Goal: Transaction & Acquisition: Purchase product/service

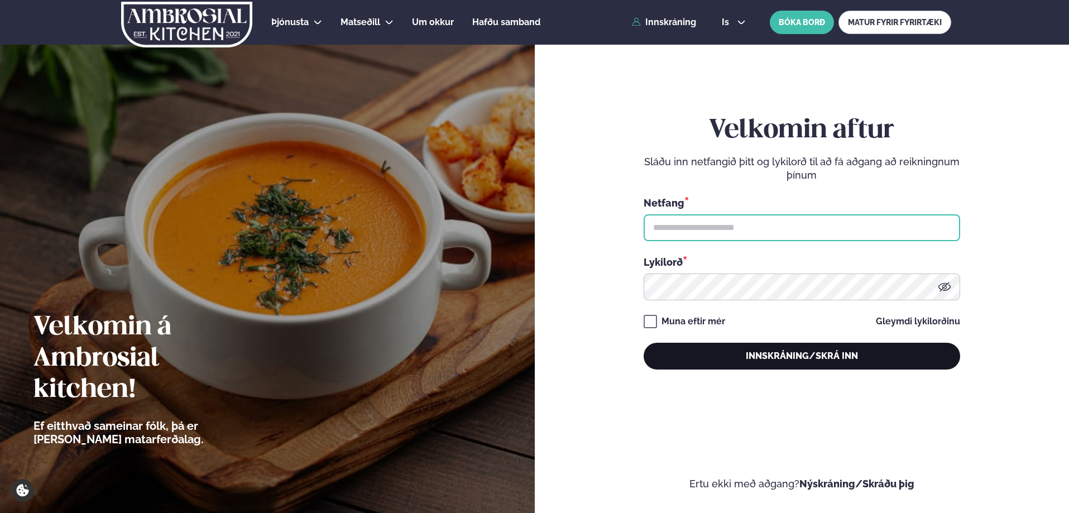
type input "**********"
click at [745, 356] on button "Innskráning/Skrá inn" at bounding box center [801, 356] width 316 height 27
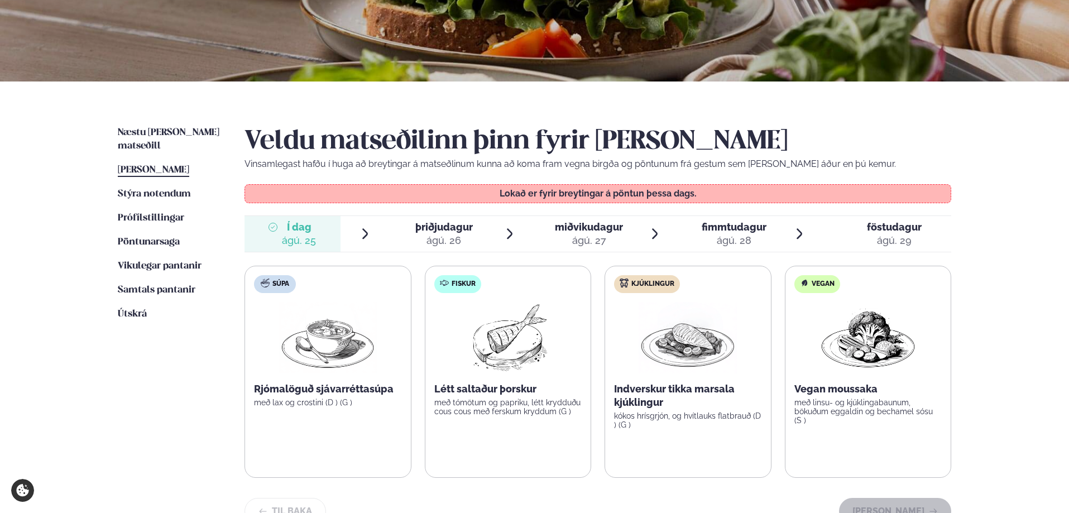
scroll to position [167, 0]
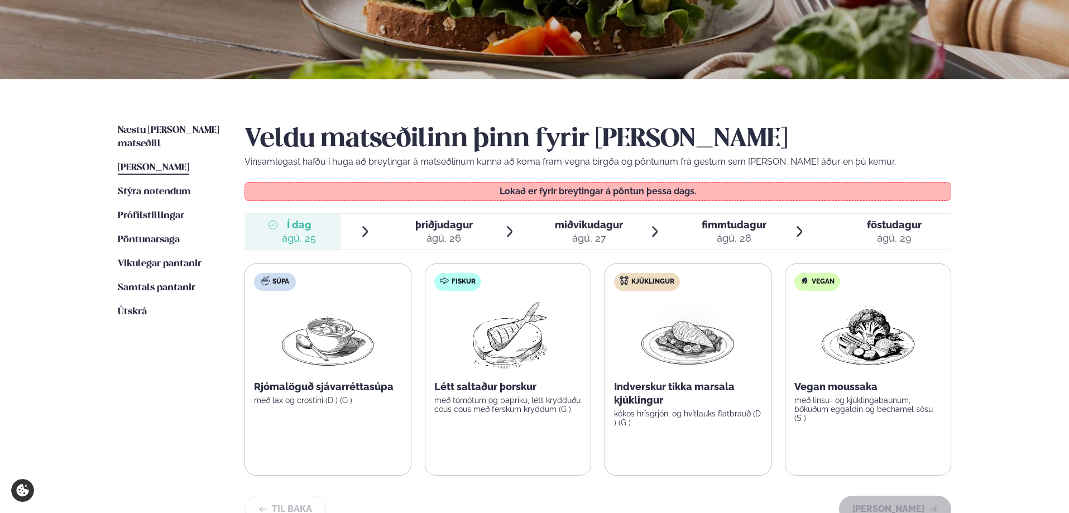
click at [608, 232] on div "ágú. 27" at bounding box center [589, 238] width 68 height 13
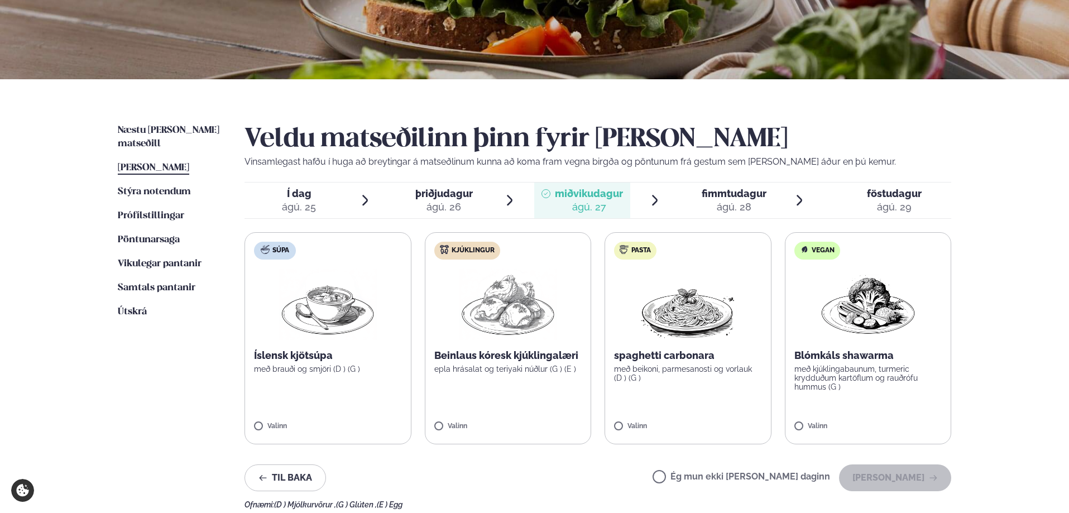
click at [363, 389] on label "Súpa Íslensk kjötsúpa með brauði og smjöri (D ) (G ) Valinn" at bounding box center [327, 338] width 167 height 212
click at [883, 477] on button "[PERSON_NAME]" at bounding box center [895, 477] width 112 height 27
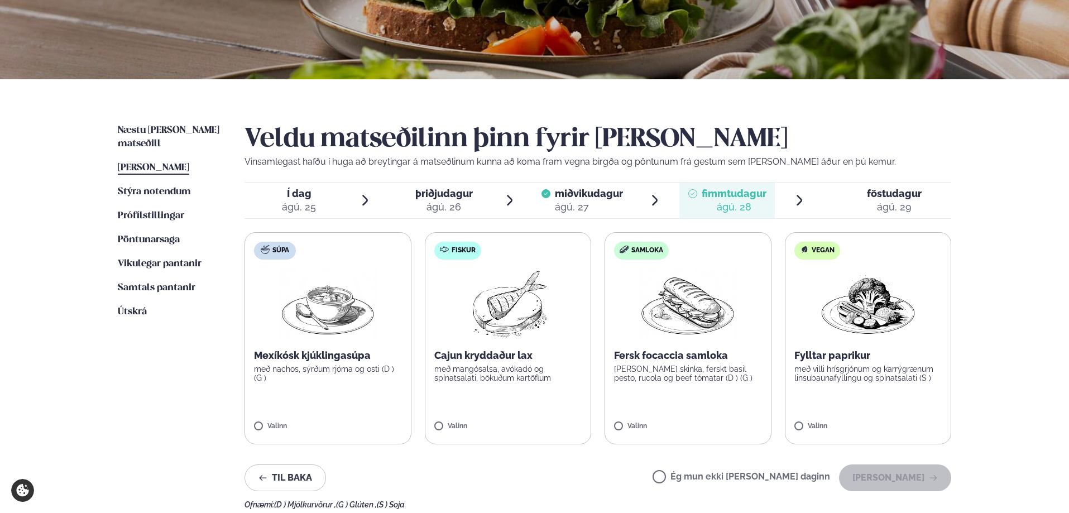
click at [386, 353] on p "Mexíkósk kjúklingasúpa" at bounding box center [328, 355] width 148 height 13
click at [305, 415] on div at bounding box center [294, 421] width 42 height 22
click at [477, 373] on p "með mangósalsa, avókadó og spínatsalati, bökuðum kartöflum" at bounding box center [508, 373] width 148 height 18
click at [906, 476] on button "[PERSON_NAME]" at bounding box center [895, 477] width 112 height 27
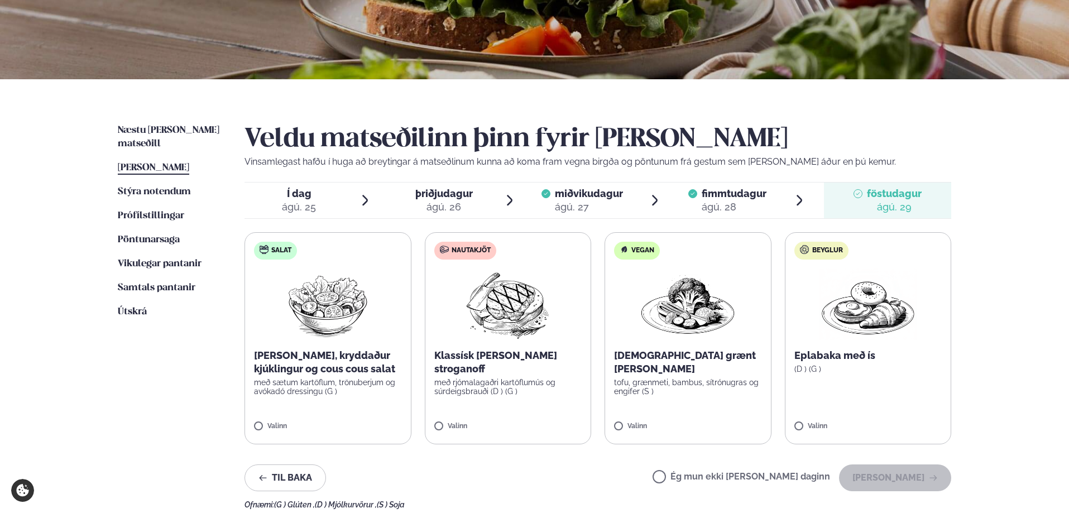
click at [466, 287] on img at bounding box center [507, 303] width 99 height 71
click at [913, 473] on button "[PERSON_NAME]" at bounding box center [895, 477] width 112 height 27
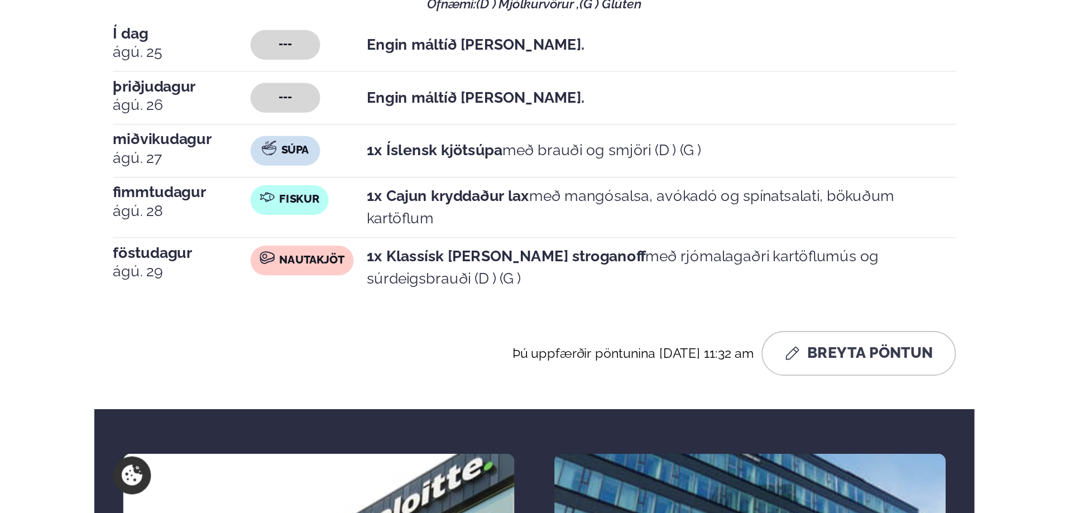
scroll to position [179, 0]
